Goal: Information Seeking & Learning: Learn about a topic

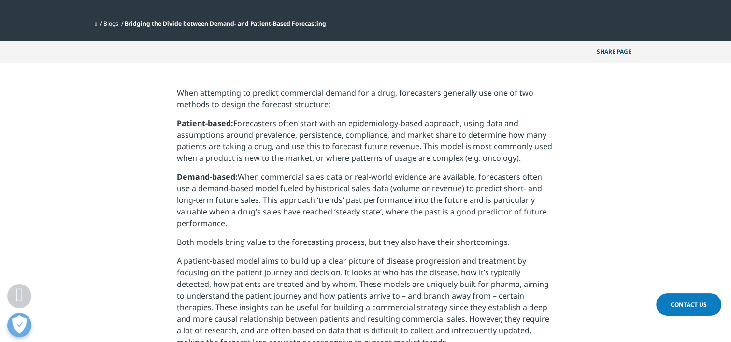
drag, startPoint x: 318, startPoint y: 147, endPoint x: 524, endPoint y: 158, distance: 206.7
click at [524, 158] on p "Patient-based: Forecasters often start with an epidemiology-based approach, usi…" at bounding box center [366, 145] width 378 height 54
click at [380, 154] on p "Patient-based: Forecasters often start with an epidemiology-based approach, usi…" at bounding box center [366, 145] width 378 height 54
drag, startPoint x: 347, startPoint y: 176, endPoint x: 364, endPoint y: 219, distance: 46.0
click at [364, 219] on p "Demand-based: When commercial sales data or real-world evidence are available, …" at bounding box center [366, 204] width 378 height 65
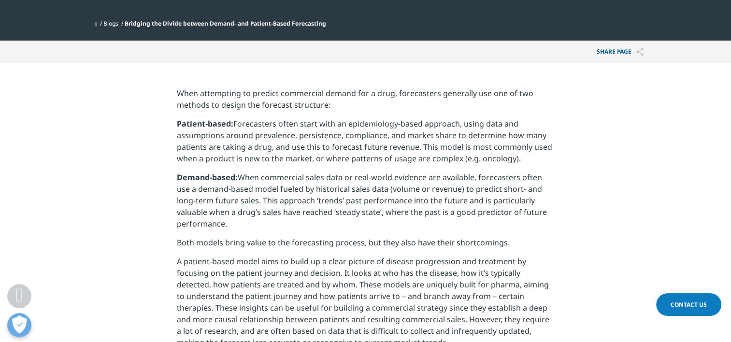
drag, startPoint x: 364, startPoint y: 219, endPoint x: 339, endPoint y: 224, distance: 25.7
click at [339, 224] on p "Demand-based: When commercial sales data or real-world evidence are available, …" at bounding box center [366, 204] width 378 height 65
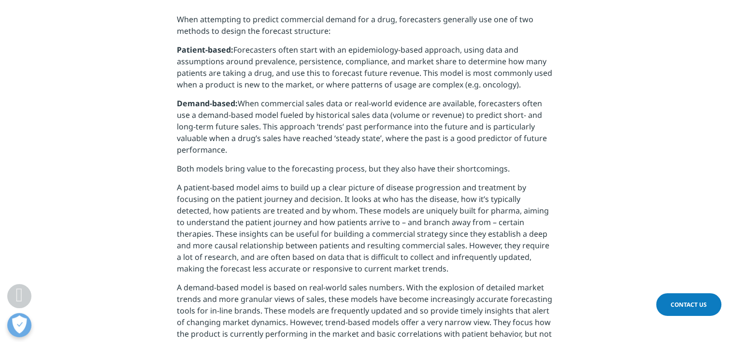
scroll to position [435, 0]
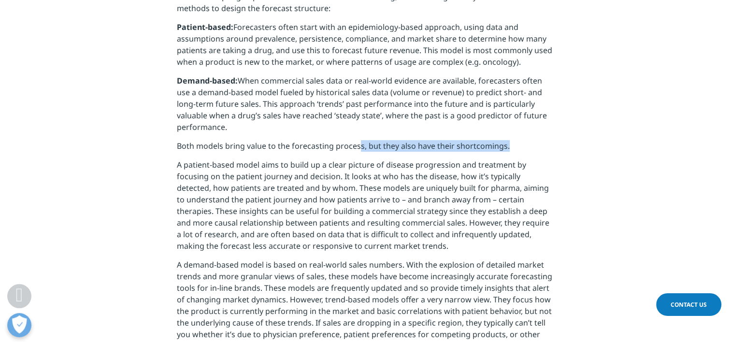
drag, startPoint x: 356, startPoint y: 143, endPoint x: 541, endPoint y: 145, distance: 184.7
click at [541, 145] on p "Both models bring value to the forecasting process, but they also have their sh…" at bounding box center [366, 149] width 378 height 19
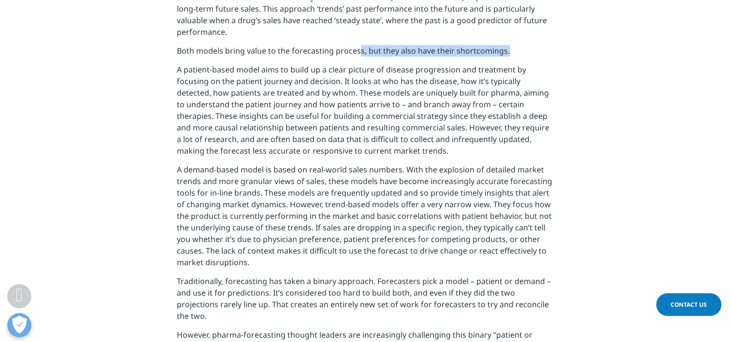
scroll to position [532, 0]
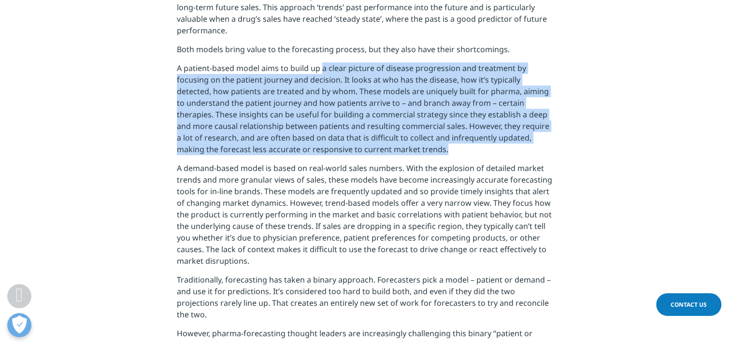
drag, startPoint x: 323, startPoint y: 68, endPoint x: 425, endPoint y: 152, distance: 132.5
click at [425, 152] on p "A patient-based model aims to build up a clear picture of disease progression a…" at bounding box center [366, 112] width 378 height 100
click at [325, 90] on p "A patient-based model aims to build up a clear picture of disease progression a…" at bounding box center [366, 112] width 378 height 100
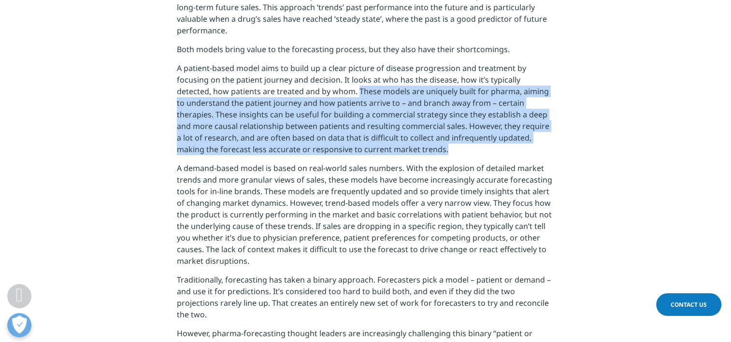
drag, startPoint x: 323, startPoint y: 90, endPoint x: 407, endPoint y: 147, distance: 101.6
click at [407, 147] on p "A patient-based model aims to build up a clear picture of disease progression a…" at bounding box center [366, 112] width 378 height 100
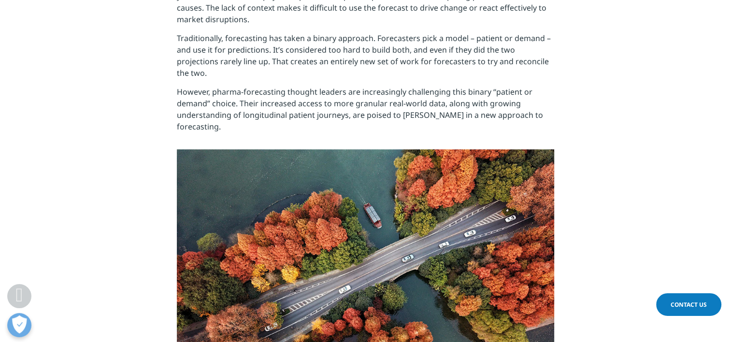
scroll to position [677, 0]
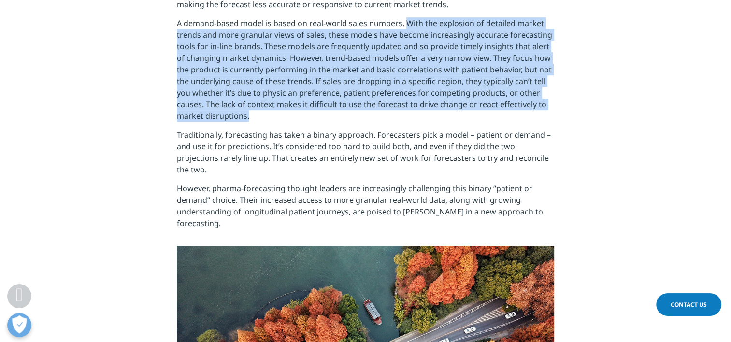
drag, startPoint x: 405, startPoint y: 22, endPoint x: 362, endPoint y: 112, distance: 99.7
click at [362, 112] on p "A demand-based model is based on real-world sales numbers. With the explosion o…" at bounding box center [366, 73] width 378 height 112
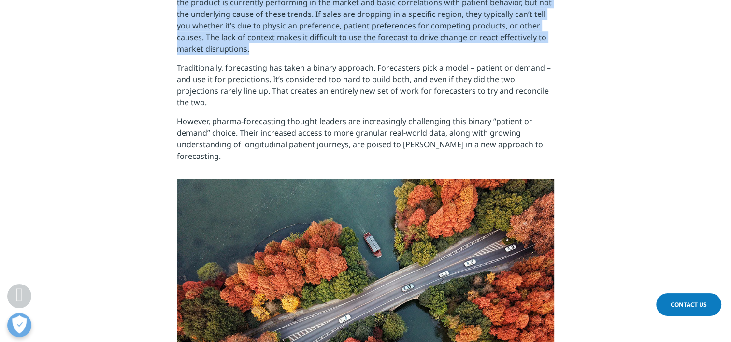
scroll to position [774, 0]
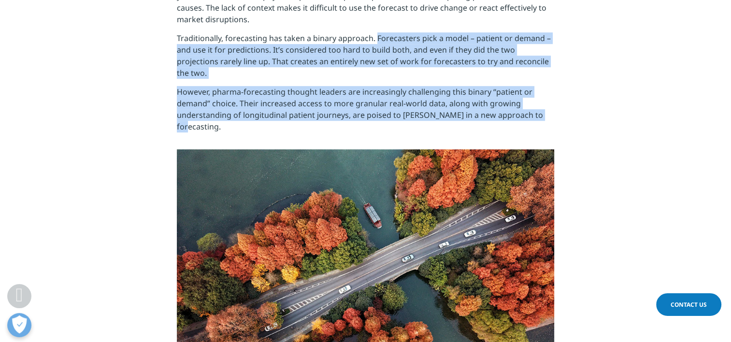
drag, startPoint x: 374, startPoint y: 37, endPoint x: 541, endPoint y: 103, distance: 179.2
click at [541, 103] on div "When attempting to predict commercial demand for a drug, forecasters generally …" at bounding box center [366, 278] width 378 height 1253
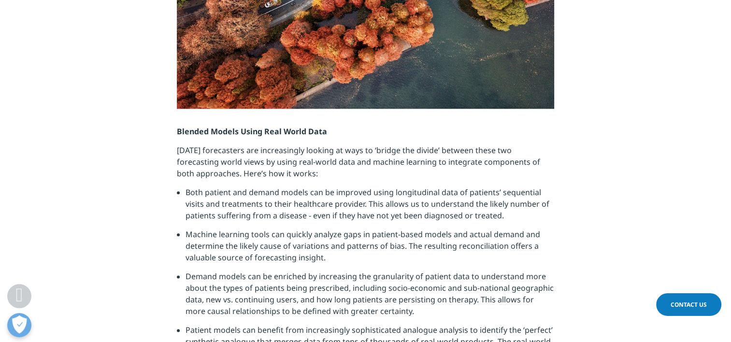
scroll to position [1160, 0]
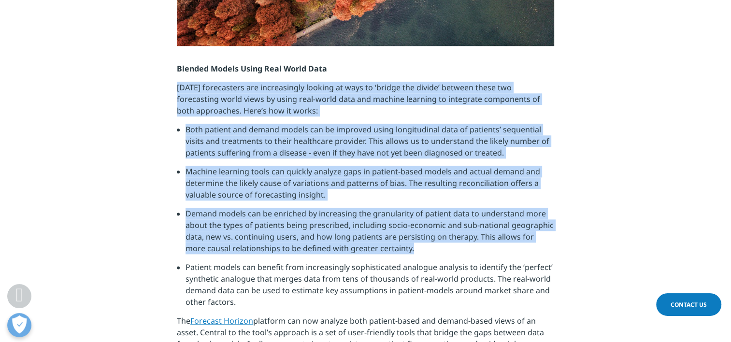
drag, startPoint x: 178, startPoint y: 62, endPoint x: 425, endPoint y: 225, distance: 295.9
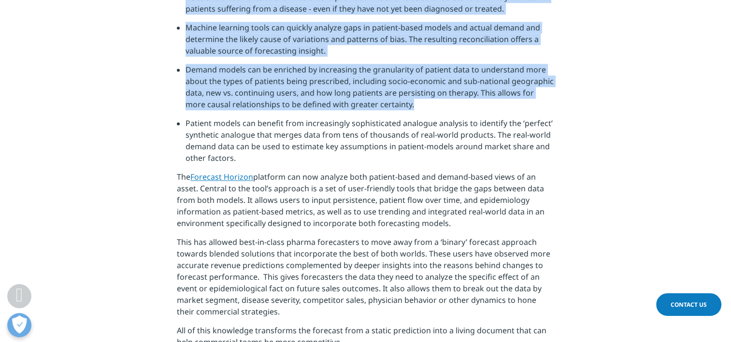
scroll to position [1305, 0]
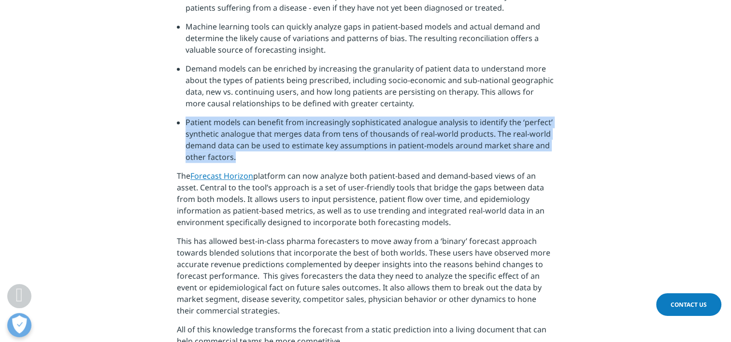
drag, startPoint x: 186, startPoint y: 98, endPoint x: 250, endPoint y: 128, distance: 71.6
click at [250, 128] on li "Patient models can benefit from increasingly sophisticated analogue analysis to…" at bounding box center [370, 144] width 369 height 54
drag, startPoint x: 176, startPoint y: 152, endPoint x: 465, endPoint y: 202, distance: 292.9
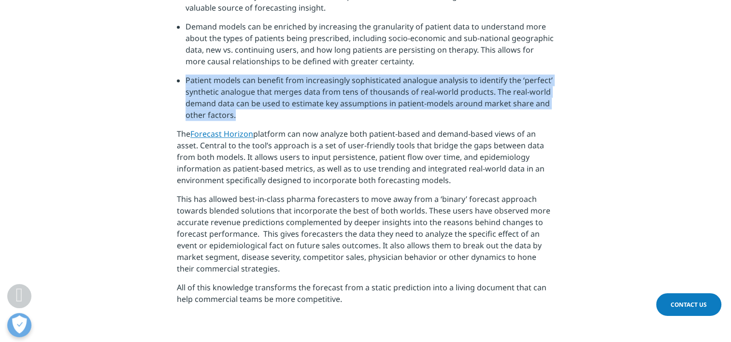
scroll to position [1450, 0]
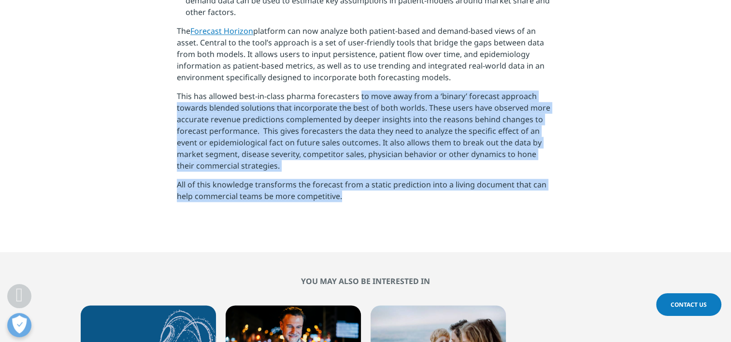
drag, startPoint x: 360, startPoint y: 73, endPoint x: 375, endPoint y: 174, distance: 102.7
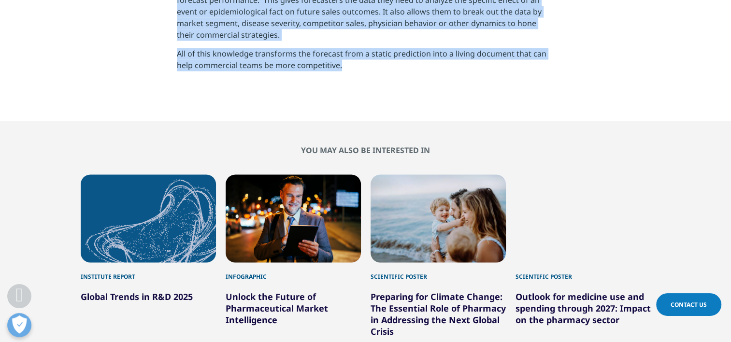
scroll to position [1595, 0]
